Goal: Communication & Community: Answer question/provide support

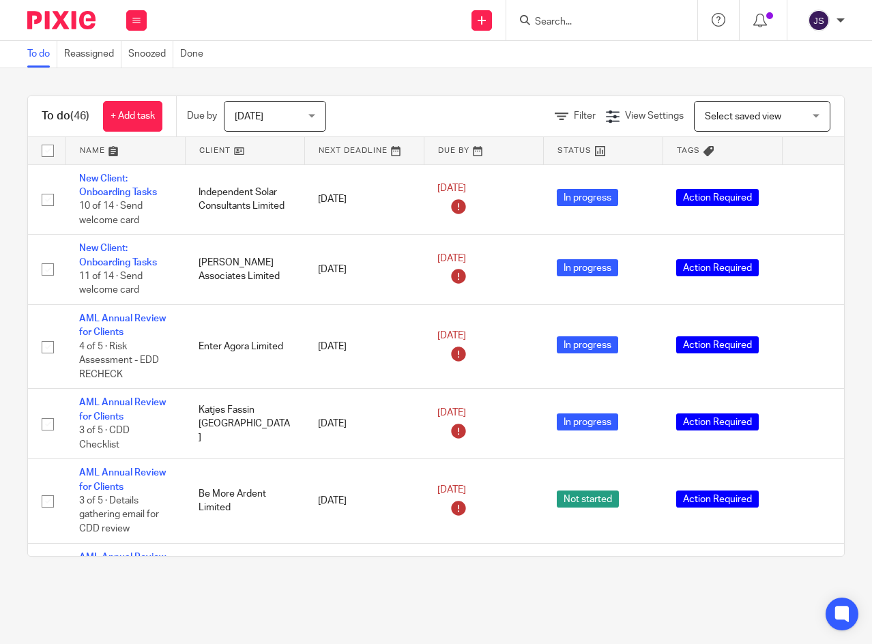
scroll to position [2182, 0]
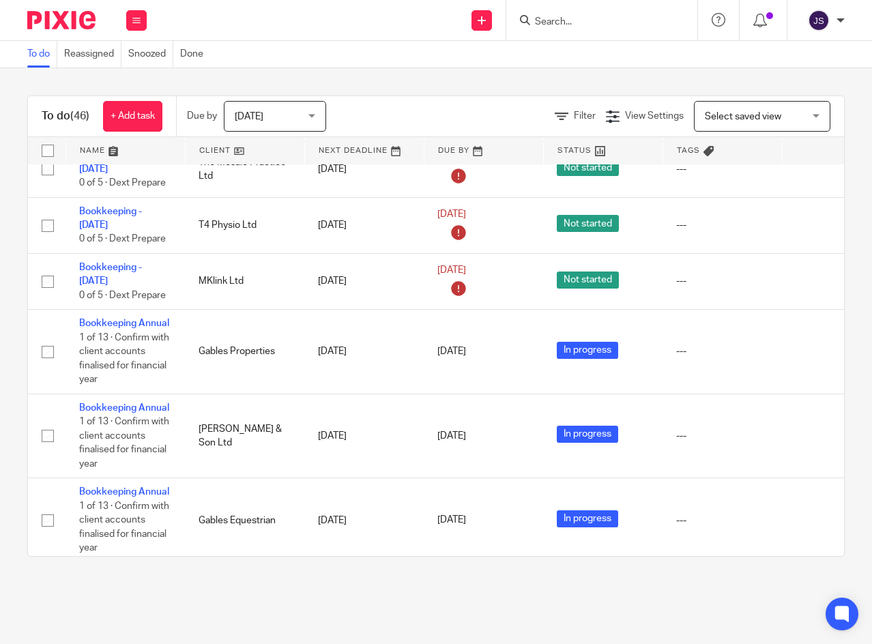
click at [809, 288] on icon at bounding box center [812, 282] width 14 height 14
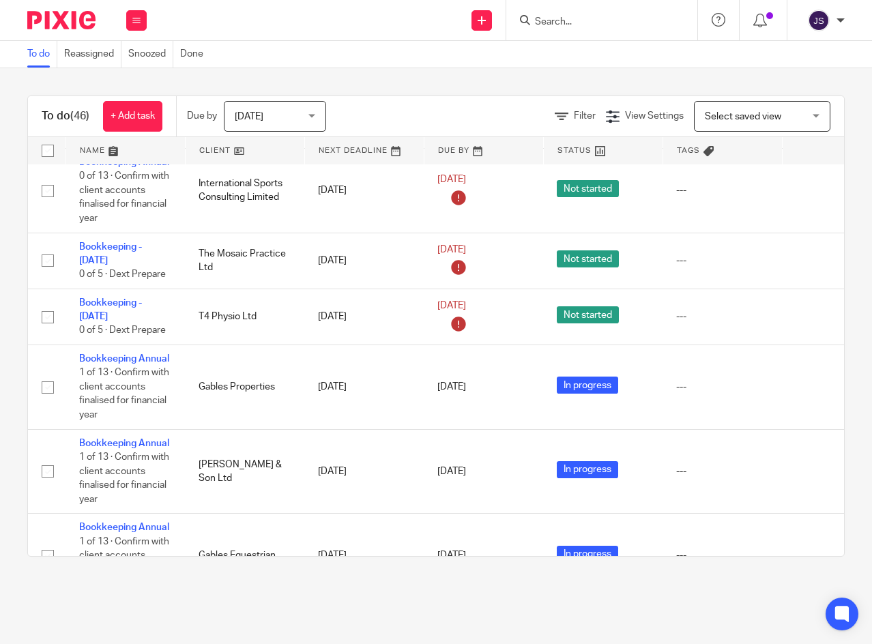
scroll to position [2114, 0]
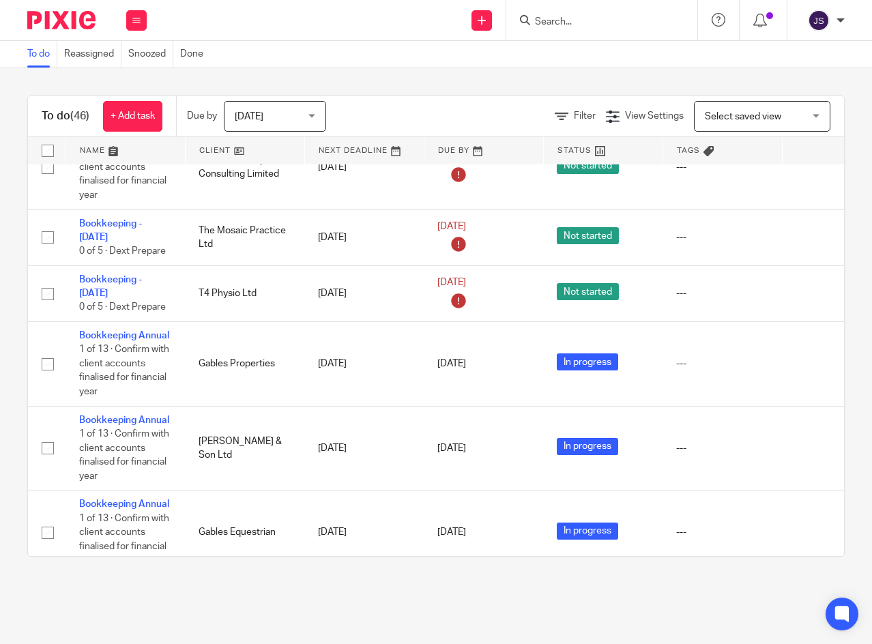
click at [807, 244] on icon at bounding box center [812, 237] width 14 height 14
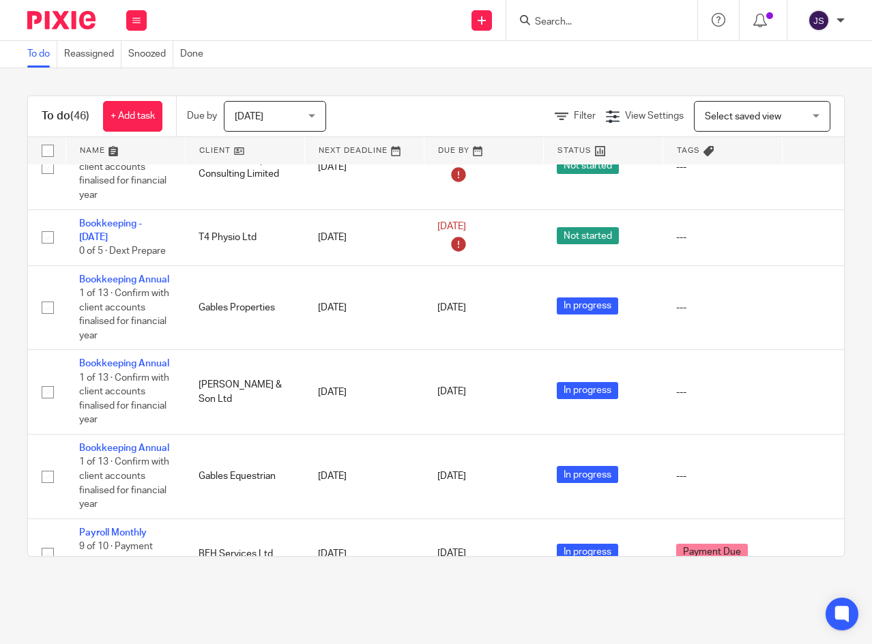
click at [134, 22] on icon at bounding box center [136, 20] width 8 height 8
click at [808, 244] on icon at bounding box center [812, 237] width 14 height 14
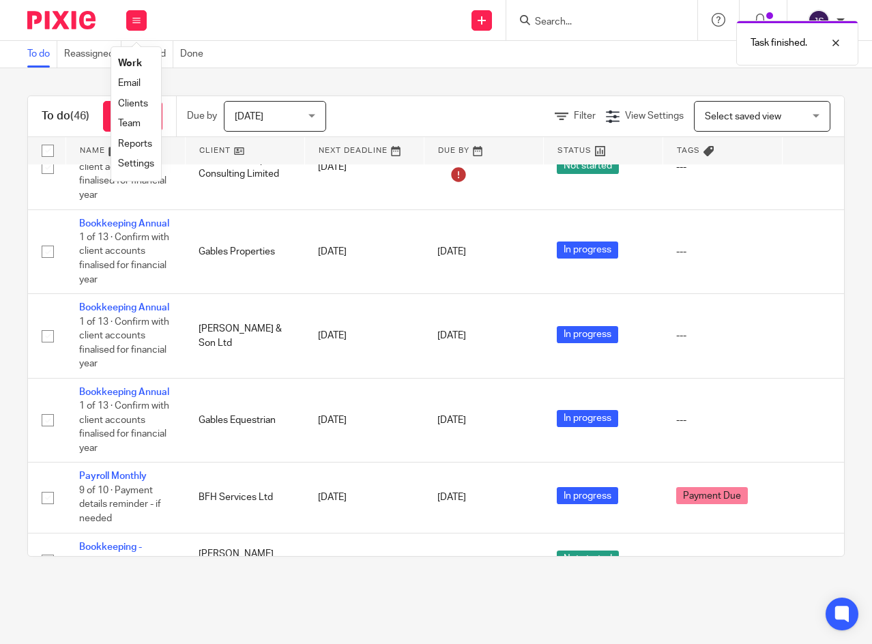
click at [499, 259] on link "[DATE]" at bounding box center [467, 252] width 61 height 14
click at [499, 343] on link "[DATE]" at bounding box center [467, 336] width 61 height 14
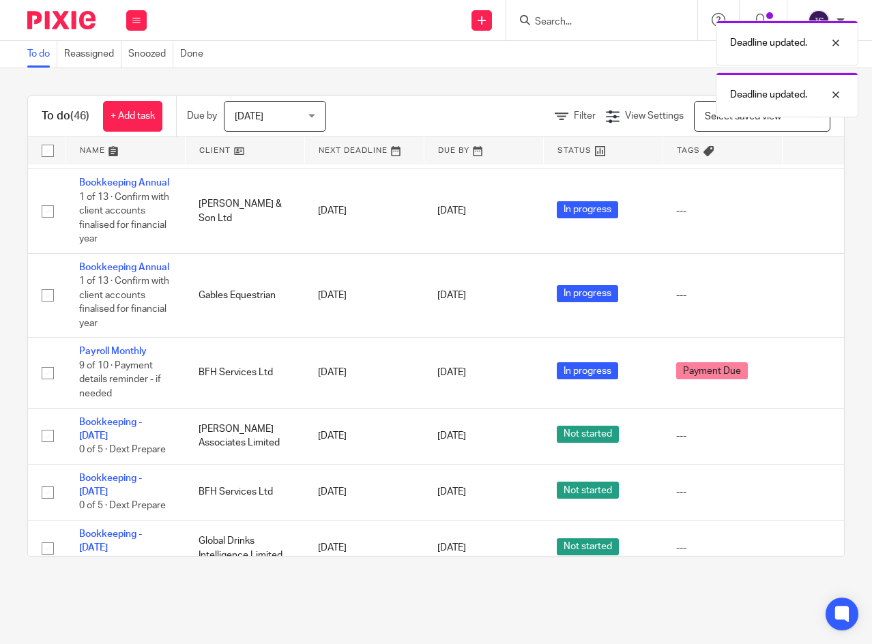
scroll to position [2250, 0]
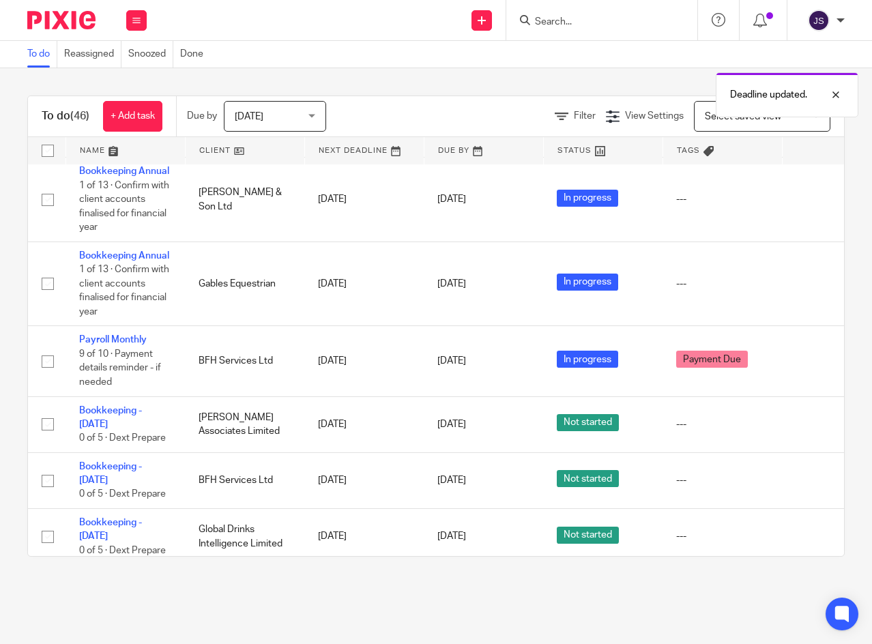
click at [499, 291] on link "[DATE]" at bounding box center [467, 284] width 61 height 14
click at [122, 344] on link "Payroll Monthly" at bounding box center [113, 340] width 68 height 10
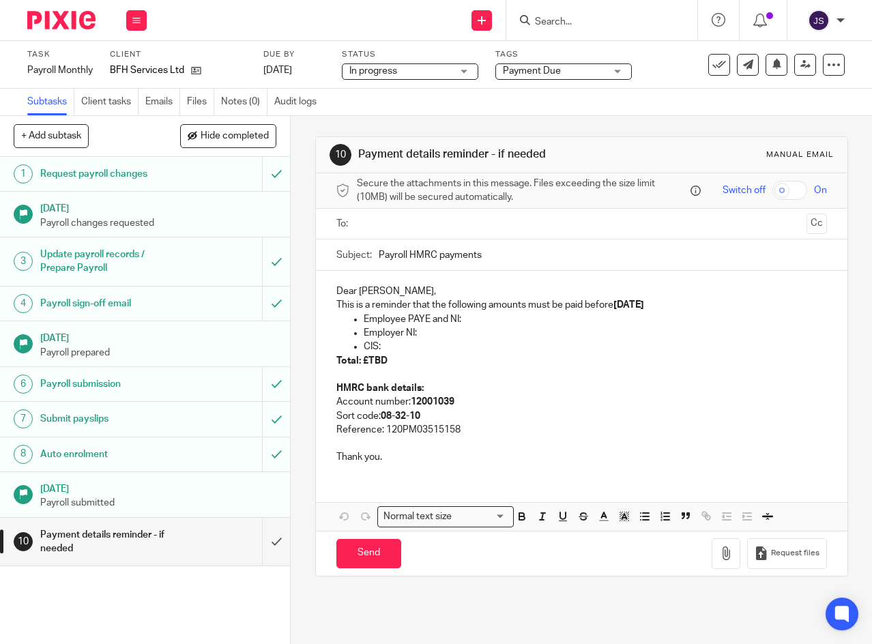
click at [398, 231] on input "text" at bounding box center [580, 224] width 439 height 16
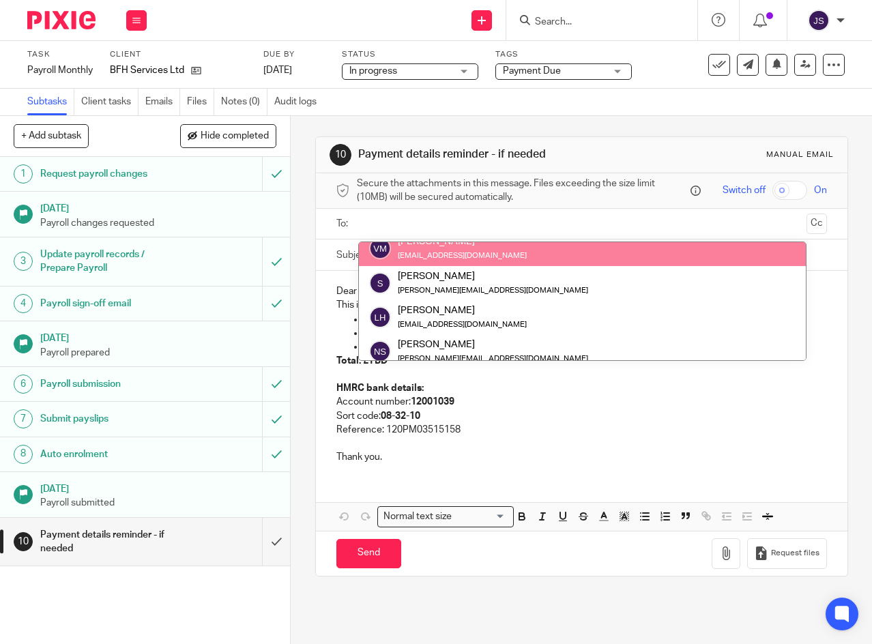
scroll to position [68, 0]
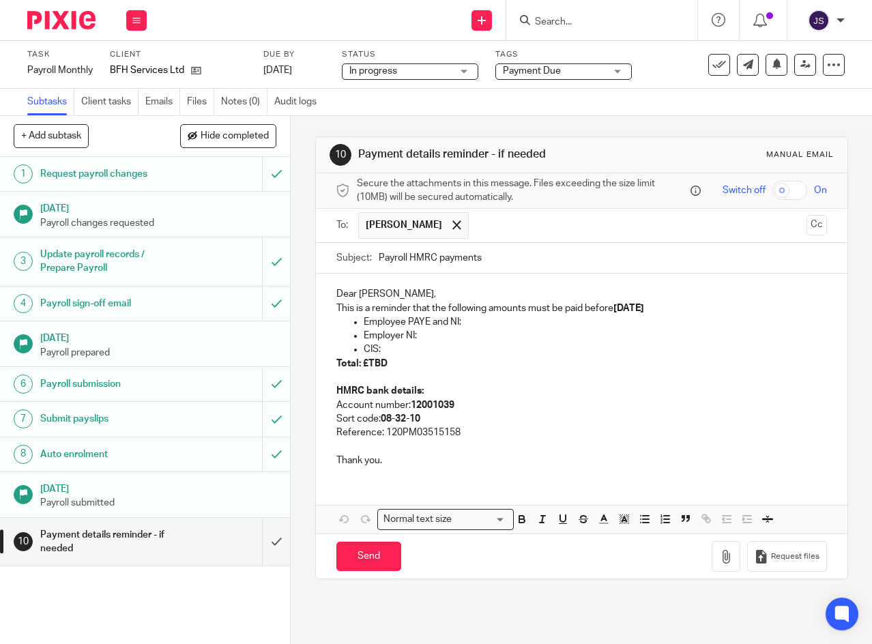
click at [532, 232] on input "text" at bounding box center [637, 225] width 325 height 27
click at [508, 261] on input "Payroll HMRC payments" at bounding box center [602, 258] width 448 height 31
type input "Payroll HMRC payments - Reminder"
click at [406, 298] on p "Dear Victoria," at bounding box center [581, 294] width 490 height 14
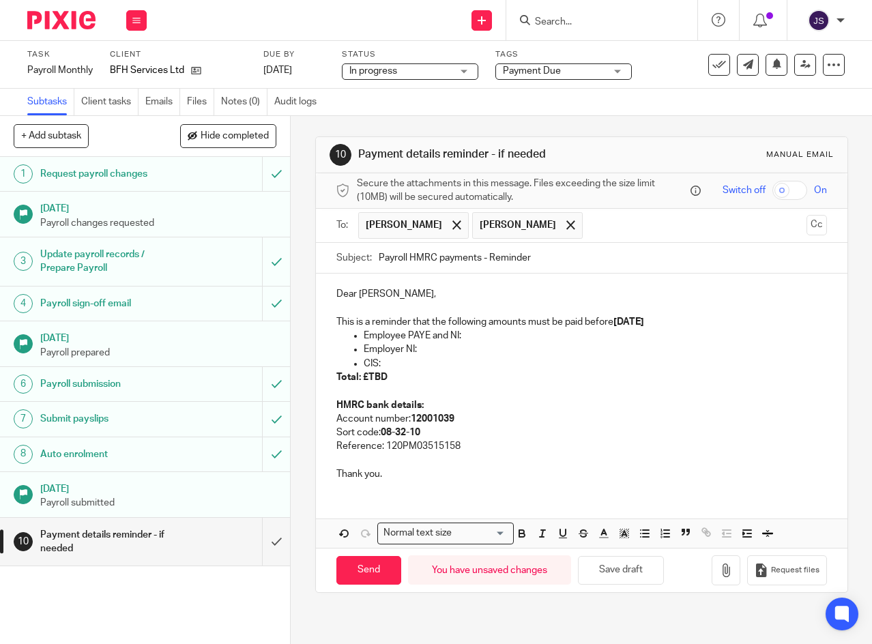
click at [355, 297] on p "Dear Victoria," at bounding box center [581, 294] width 490 height 14
drag, startPoint x: 357, startPoint y: 297, endPoint x: 382, endPoint y: 295, distance: 24.6
click at [382, 295] on p "Dear Victoria," at bounding box center [581, 294] width 490 height 14
click at [601, 232] on input "text" at bounding box center [694, 225] width 211 height 27
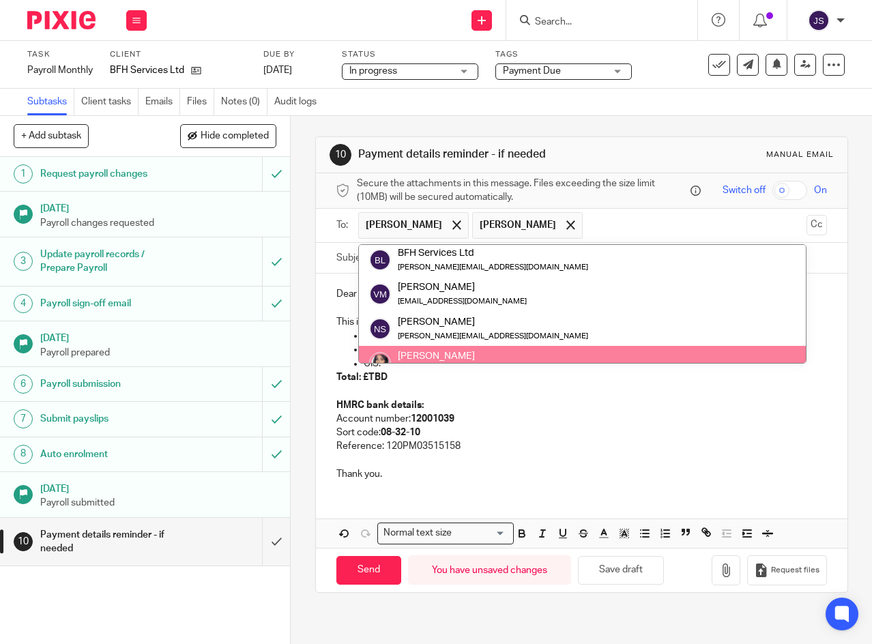
scroll to position [0, 0]
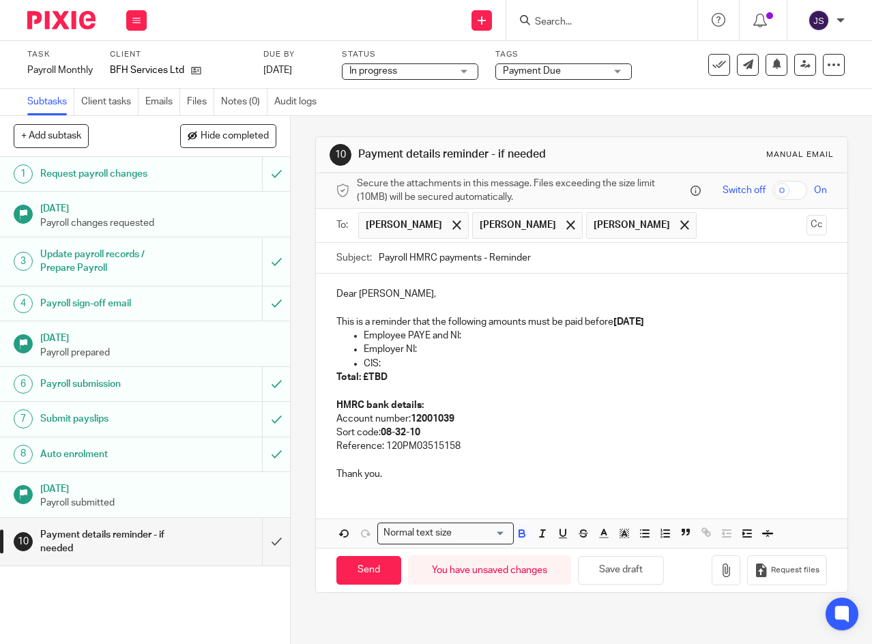
click at [640, 327] on strong "22nd October 2025" at bounding box center [628, 322] width 31 height 10
drag, startPoint x: 640, startPoint y: 327, endPoint x: 659, endPoint y: 329, distance: 19.1
click at [644, 327] on strong "22nd October 2025" at bounding box center [628, 322] width 31 height 10
click at [537, 368] on p "CIS:" at bounding box center [594, 364] width 463 height 14
drag, startPoint x: 362, startPoint y: 342, endPoint x: 414, endPoint y: 366, distance: 57.1
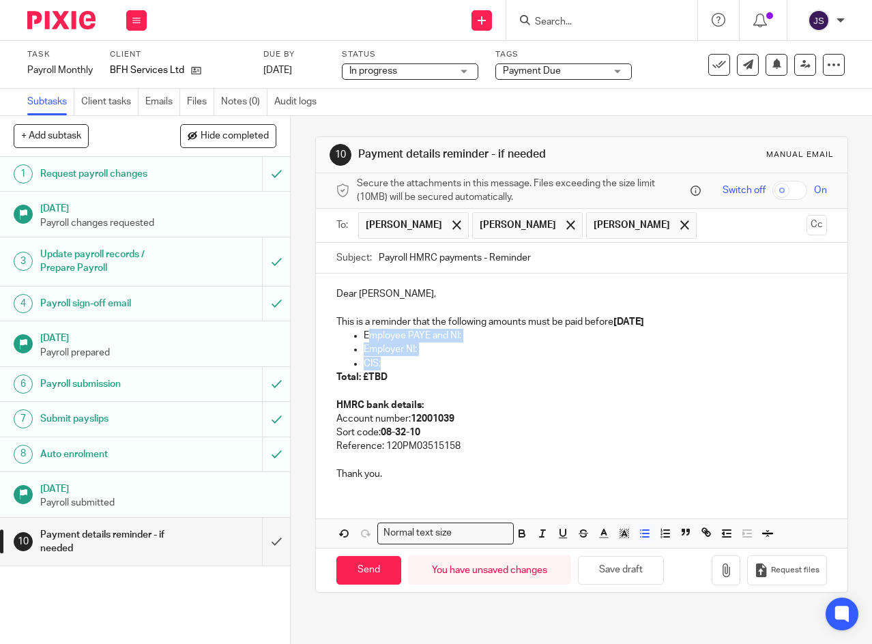
click at [414, 366] on ul "Employee PAYE and NI: Employer NI: CIS:" at bounding box center [581, 350] width 490 height 42
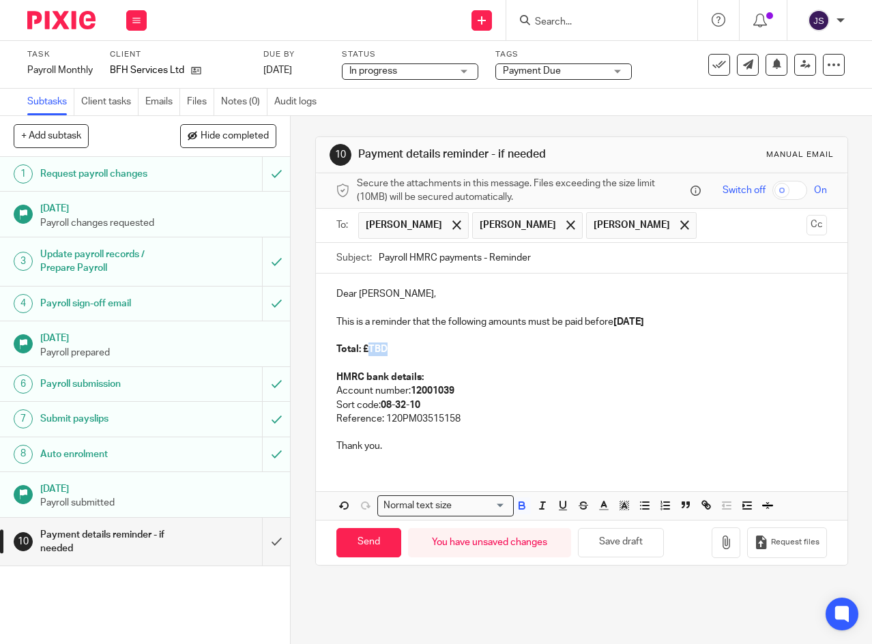
drag, startPoint x: 364, startPoint y: 353, endPoint x: 390, endPoint y: 353, distance: 25.9
click at [390, 353] on p "Total: £TBD" at bounding box center [581, 349] width 490 height 14
drag, startPoint x: 383, startPoint y: 421, endPoint x: 453, endPoint y: 428, distance: 71.2
click at [453, 426] on p "Reference: 120PM03515158" at bounding box center [581, 419] width 490 height 14
copy p "120PM03515158"
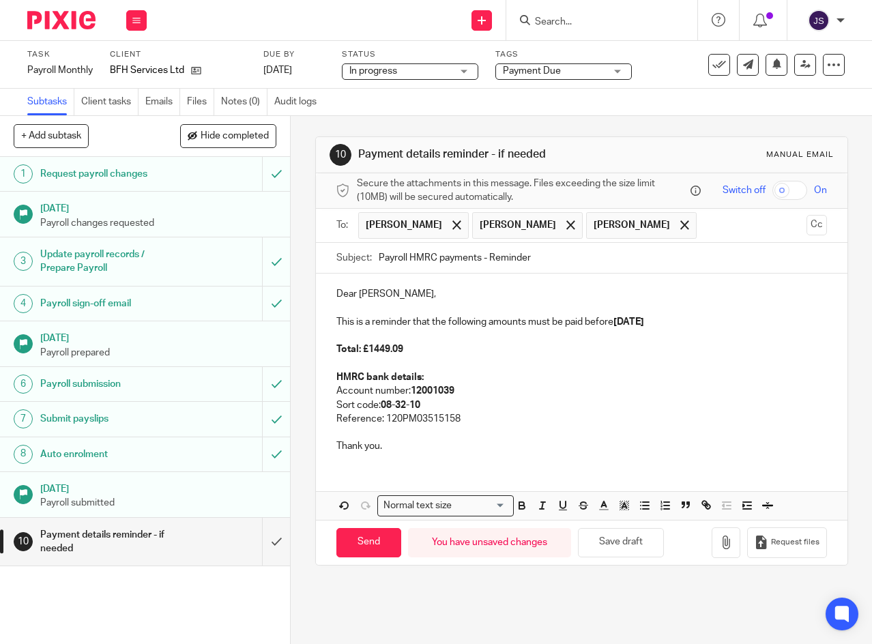
click at [423, 353] on p "Total: £1449.09" at bounding box center [581, 349] width 490 height 14
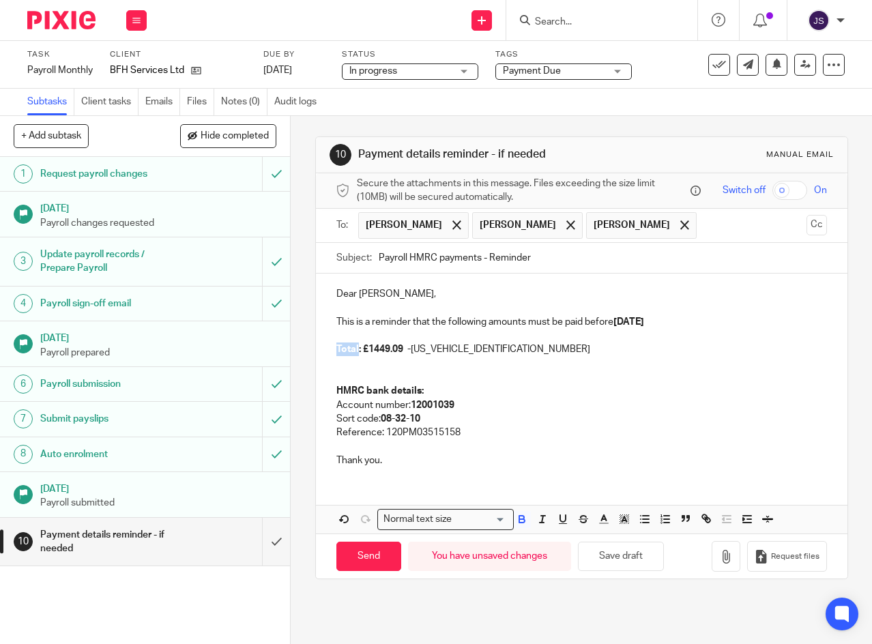
drag, startPoint x: 355, startPoint y: 356, endPoint x: 333, endPoint y: 355, distance: 21.8
click at [336, 354] on strong "Total: £1449.09 -" at bounding box center [373, 349] width 74 height 10
drag, startPoint x: 333, startPoint y: 352, endPoint x: 516, endPoint y: 365, distance: 182.5
click at [516, 365] on div "Dear Victoria, This is a reminder that the following amounts must be paid befor…" at bounding box center [581, 374] width 531 height 203
copy p "June 2025: £1449.09 - 120PM035151582603"
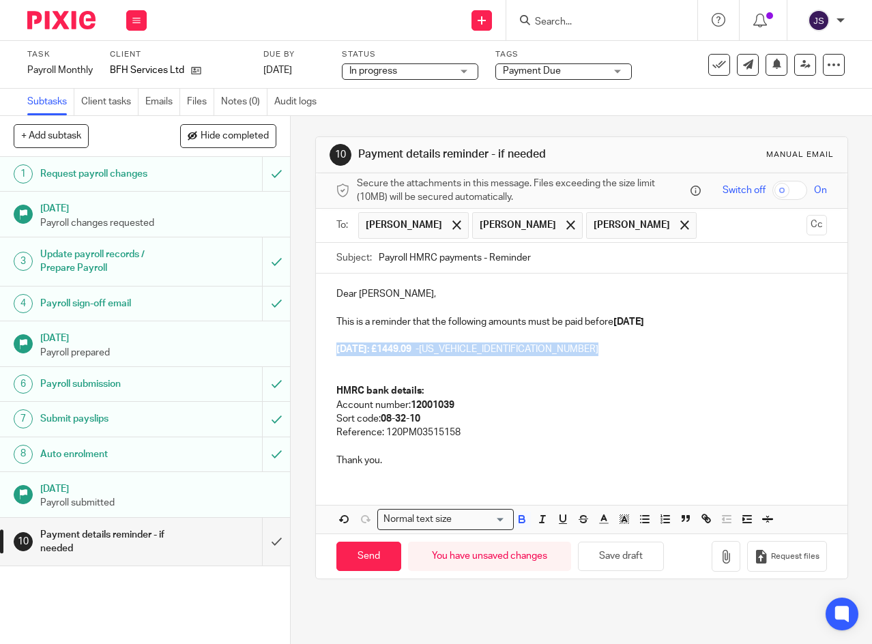
click at [488, 370] on p at bounding box center [581, 364] width 490 height 14
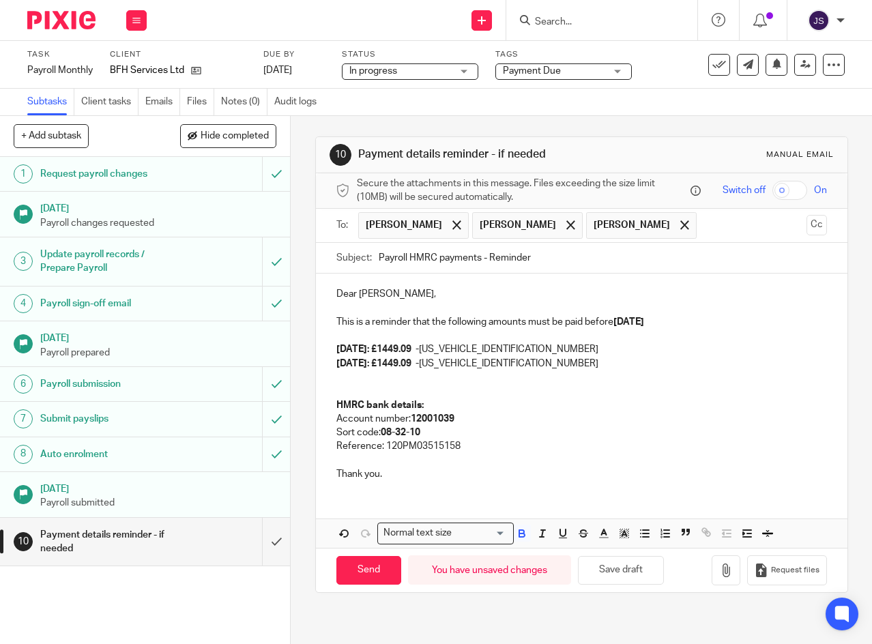
click at [355, 368] on strong "June 2025: £1449.09 -" at bounding box center [377, 364] width 83 height 10
drag, startPoint x: 388, startPoint y: 364, endPoint x: 419, endPoint y: 369, distance: 31.7
click at [419, 368] on strong "July 2025: £1449.09 -" at bounding box center [377, 364] width 83 height 10
click at [531, 370] on p "July 2025: £3847.90 - 120PM035151582603" at bounding box center [581, 364] width 490 height 14
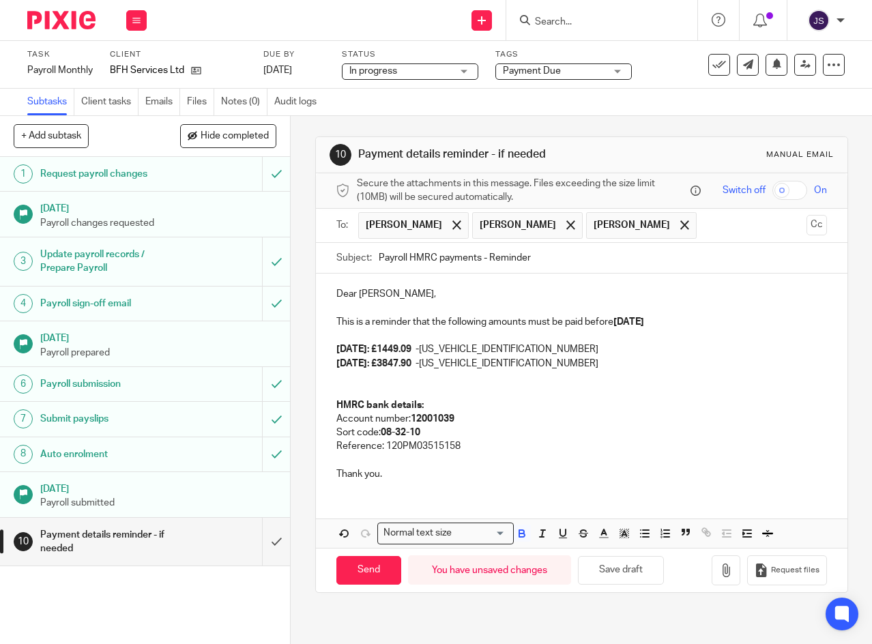
click at [552, 376] on p at bounding box center [581, 377] width 490 height 14
click at [554, 381] on p at bounding box center [581, 377] width 490 height 14
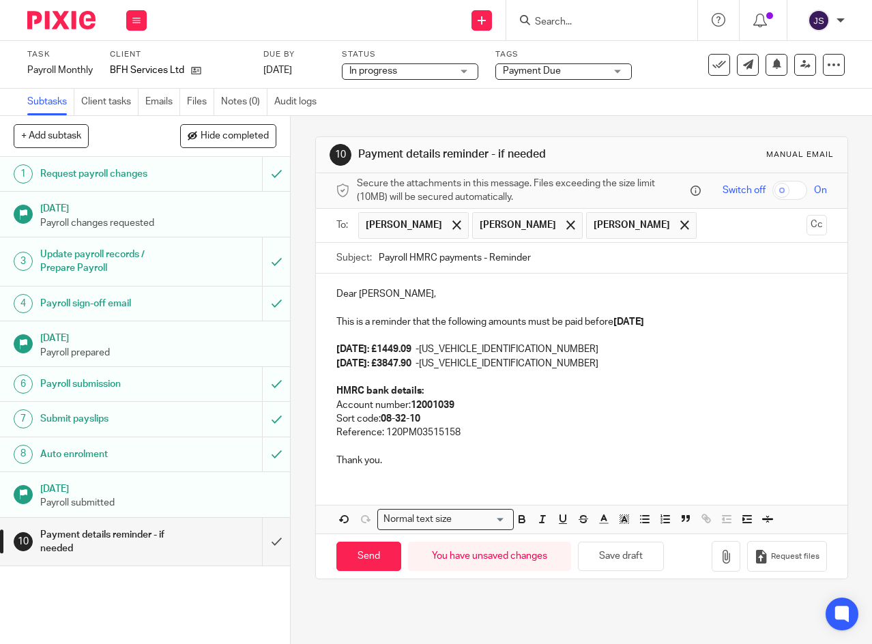
click at [531, 342] on p at bounding box center [581, 336] width 490 height 14
click at [532, 477] on div "Dear Victoria, This is a reminder that the following amounts must be paid befor…" at bounding box center [581, 374] width 531 height 203
drag, startPoint x: 333, startPoint y: 435, endPoint x: 493, endPoint y: 438, distance: 160.3
click at [493, 438] on p "Reference: 120PM03515158" at bounding box center [581, 433] width 490 height 14
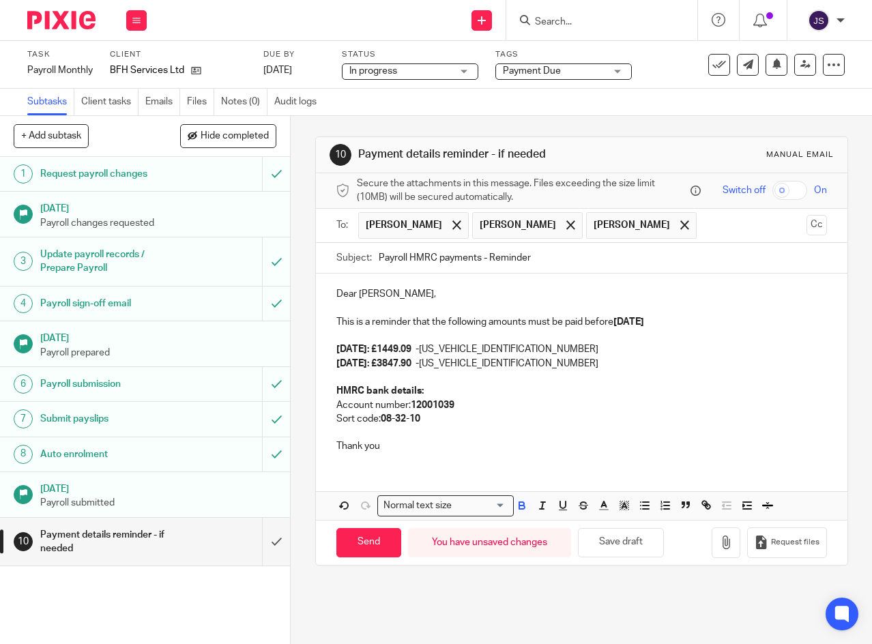
drag, startPoint x: 584, startPoint y: 327, endPoint x: 711, endPoint y: 326, distance: 126.8
click at [711, 326] on p "This is a reminder that the following amounts must be paid before 22nd Septembe…" at bounding box center [581, 322] width 490 height 14
click at [717, 325] on p "This is a reminder that the following amounts must be paid before 22nd Septembe…" at bounding box center [581, 322] width 490 height 14
click at [682, 370] on p "July 2025: £3847.90 - 120PM035151582604" at bounding box center [581, 364] width 490 height 14
click at [370, 541] on input "Send" at bounding box center [368, 542] width 65 height 29
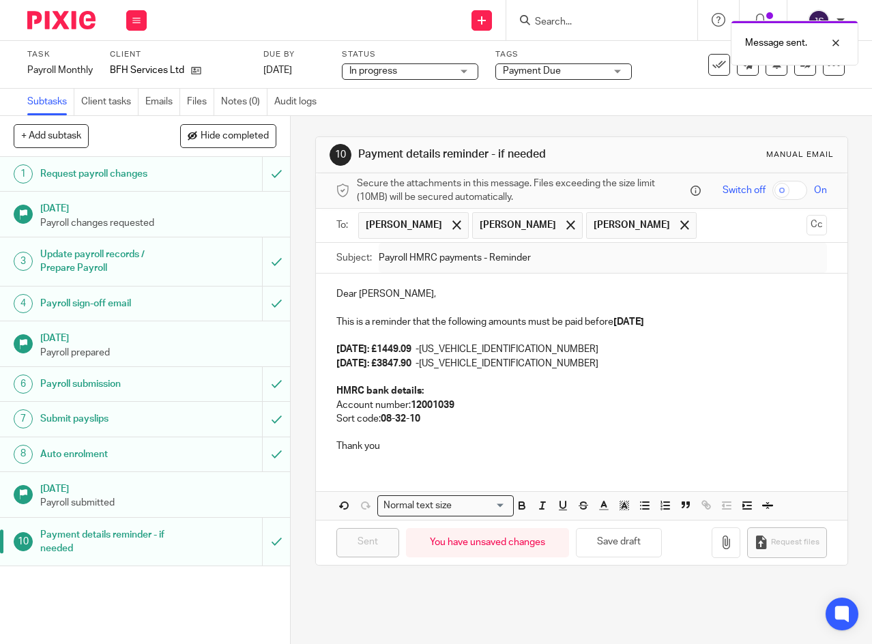
type input "Sent"
click at [138, 20] on icon at bounding box center [136, 20] width 8 height 8
click at [129, 59] on link "Work" at bounding box center [130, 64] width 24 height 10
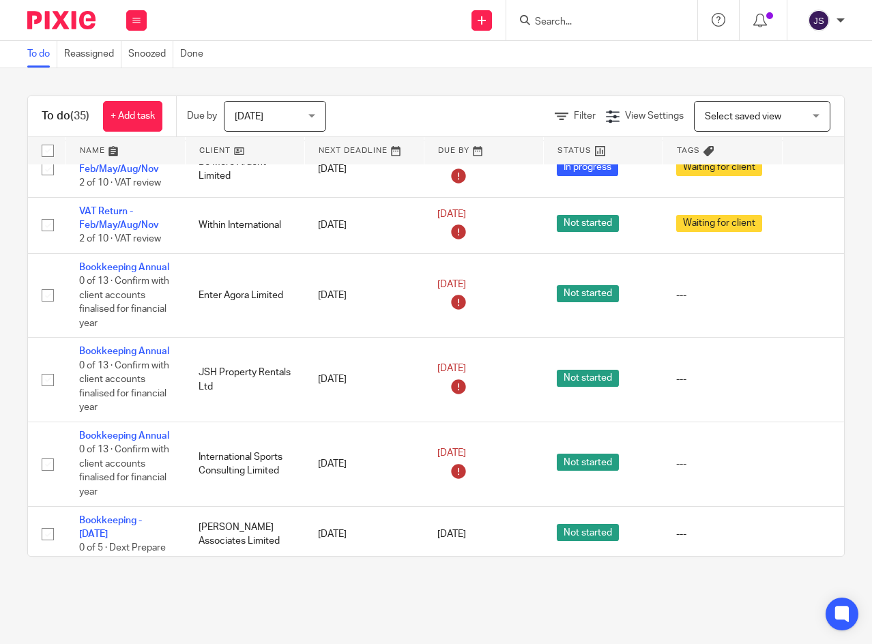
scroll to position [1841, 0]
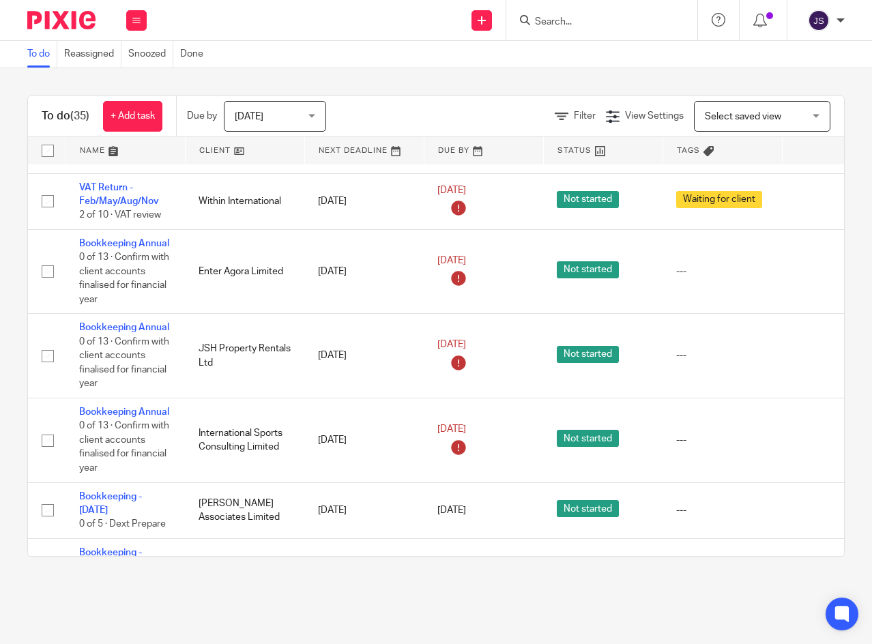
click at [499, 268] on link "16 Sep 2025" at bounding box center [467, 261] width 61 height 14
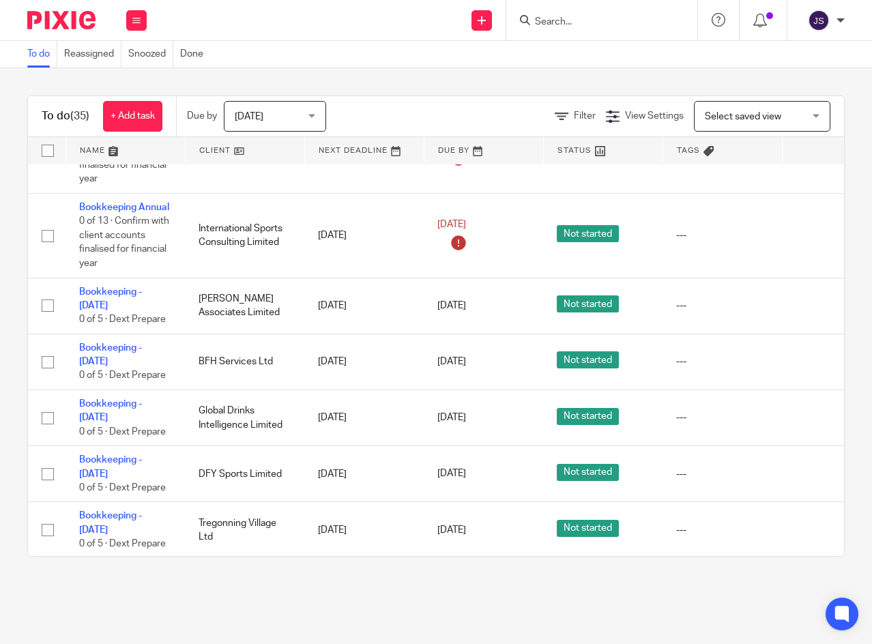
scroll to position [2114, 0]
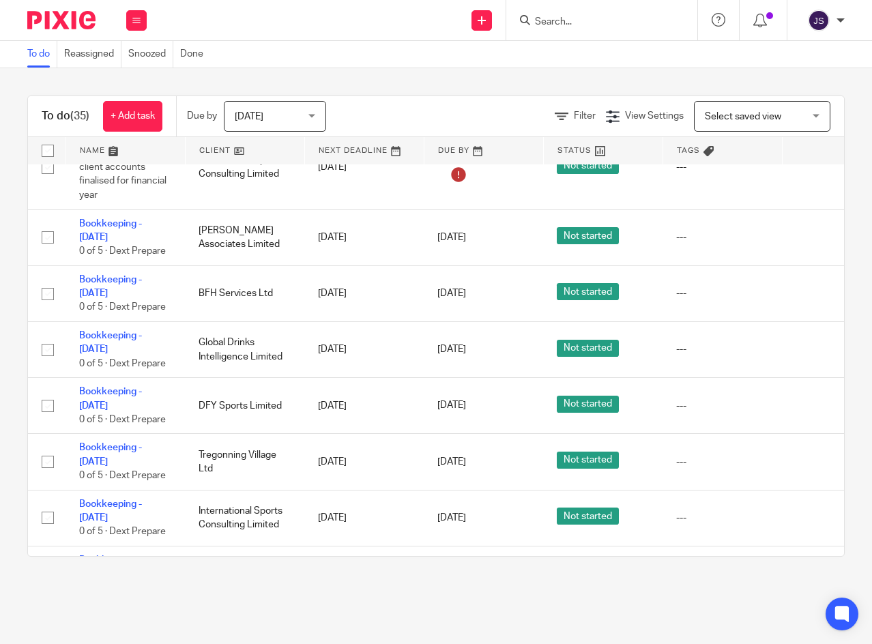
click at [807, 301] on icon at bounding box center [812, 294] width 14 height 14
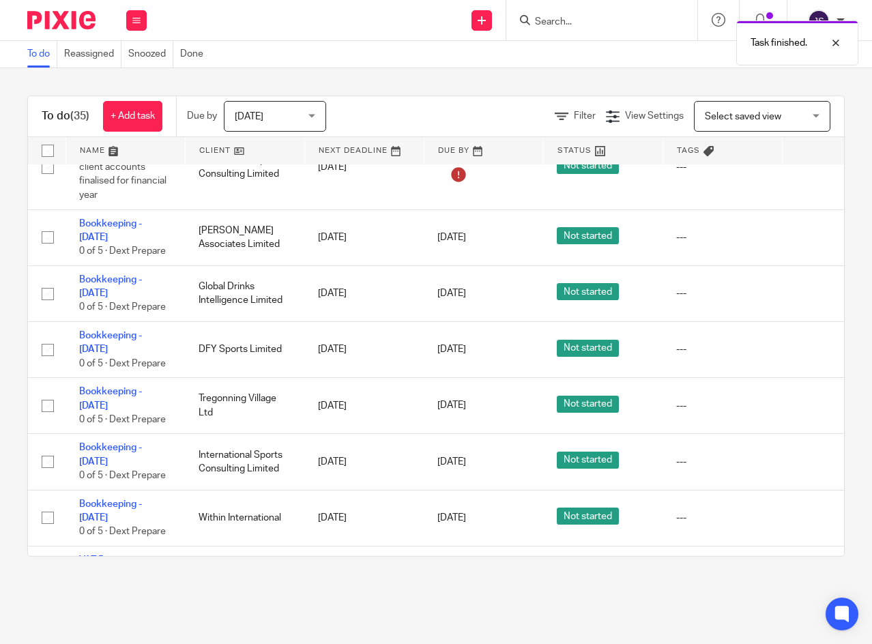
click at [807, 301] on icon at bounding box center [812, 294] width 14 height 14
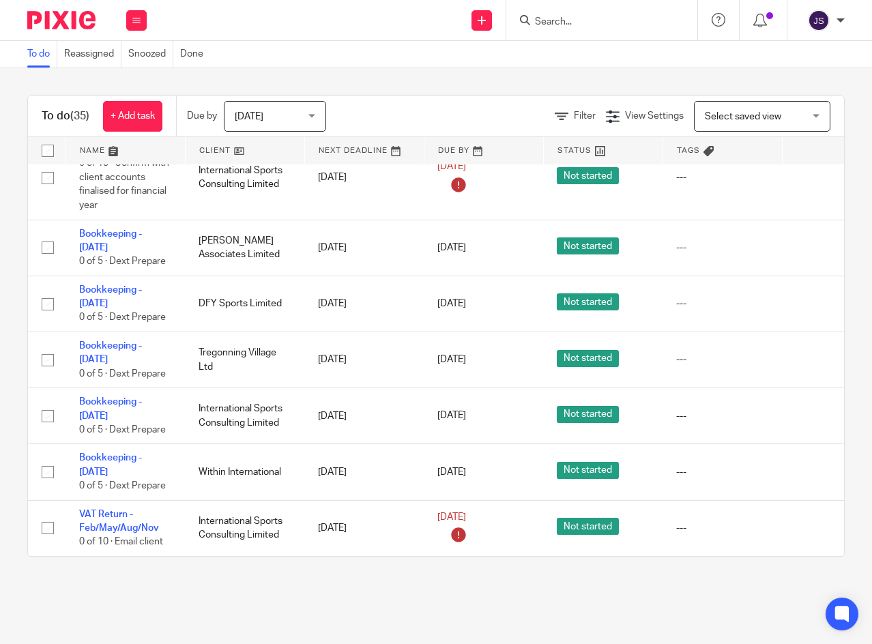
click at [809, 311] on icon at bounding box center [812, 304] width 14 height 14
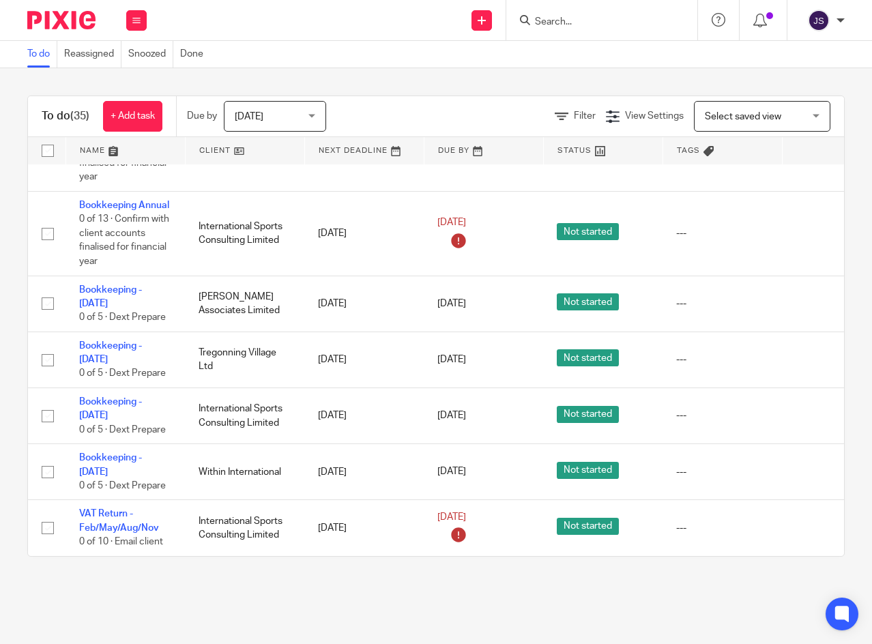
click at [809, 353] on icon at bounding box center [812, 360] width 14 height 14
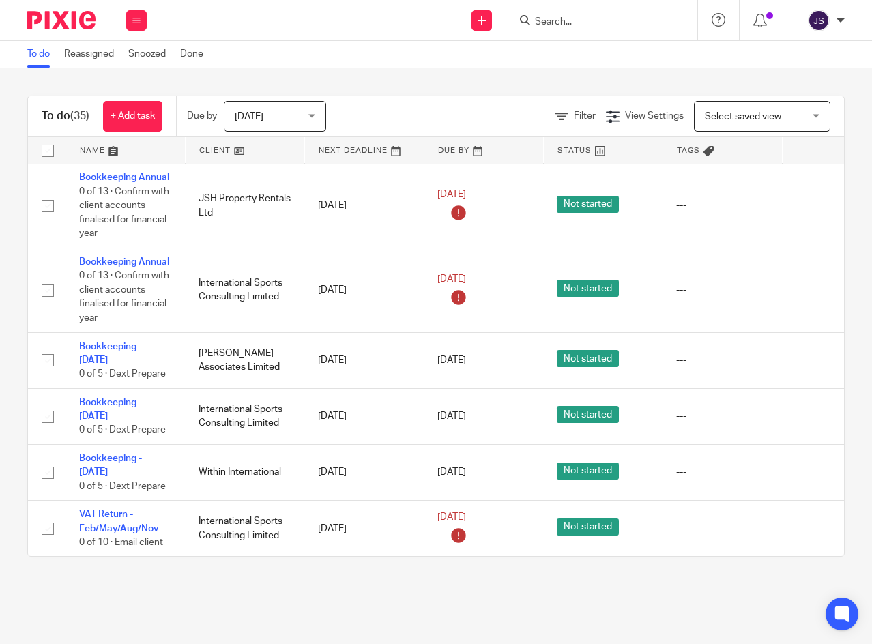
click at [808, 410] on icon at bounding box center [812, 417] width 14 height 14
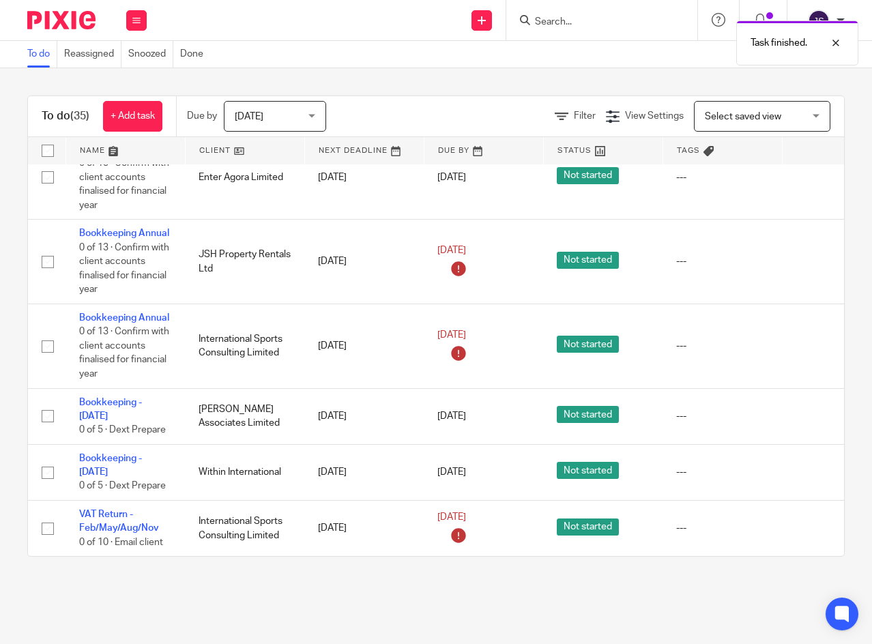
scroll to position [1974, 0]
click at [464, 328] on link "16 Sep 2025" at bounding box center [467, 335] width 61 height 14
click at [499, 243] on link "16 Sep 2025" at bounding box center [467, 250] width 61 height 14
click at [134, 22] on icon at bounding box center [136, 20] width 8 height 8
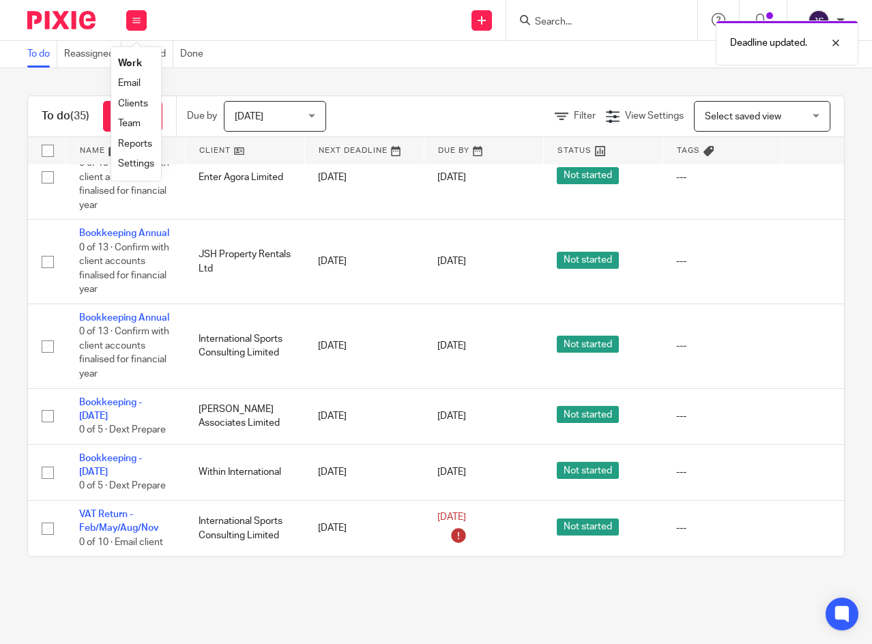
click at [126, 63] on link "Work" at bounding box center [130, 64] width 24 height 10
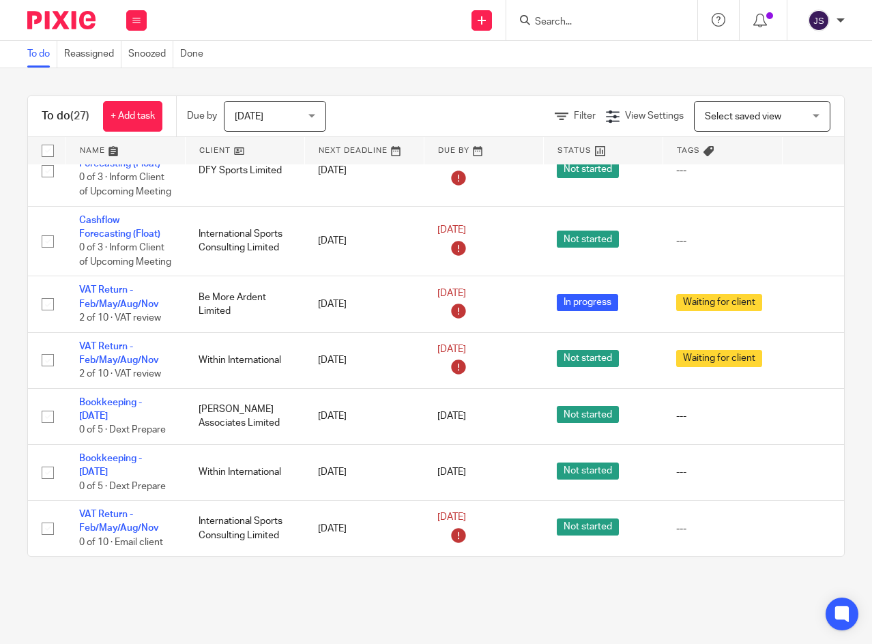
scroll to position [1721, 0]
click at [808, 466] on icon at bounding box center [812, 473] width 14 height 14
